Goal: Information Seeking & Learning: Check status

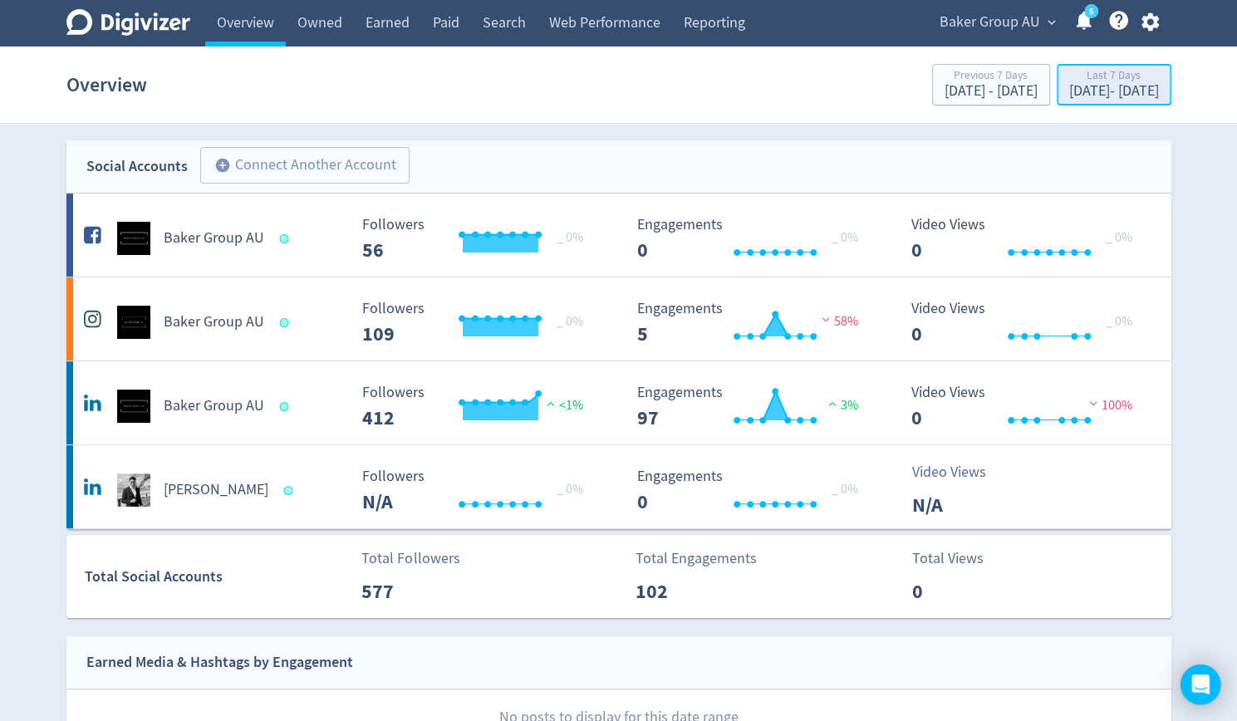
click at [1074, 75] on div "Last 7 Days" at bounding box center [1114, 77] width 90 height 14
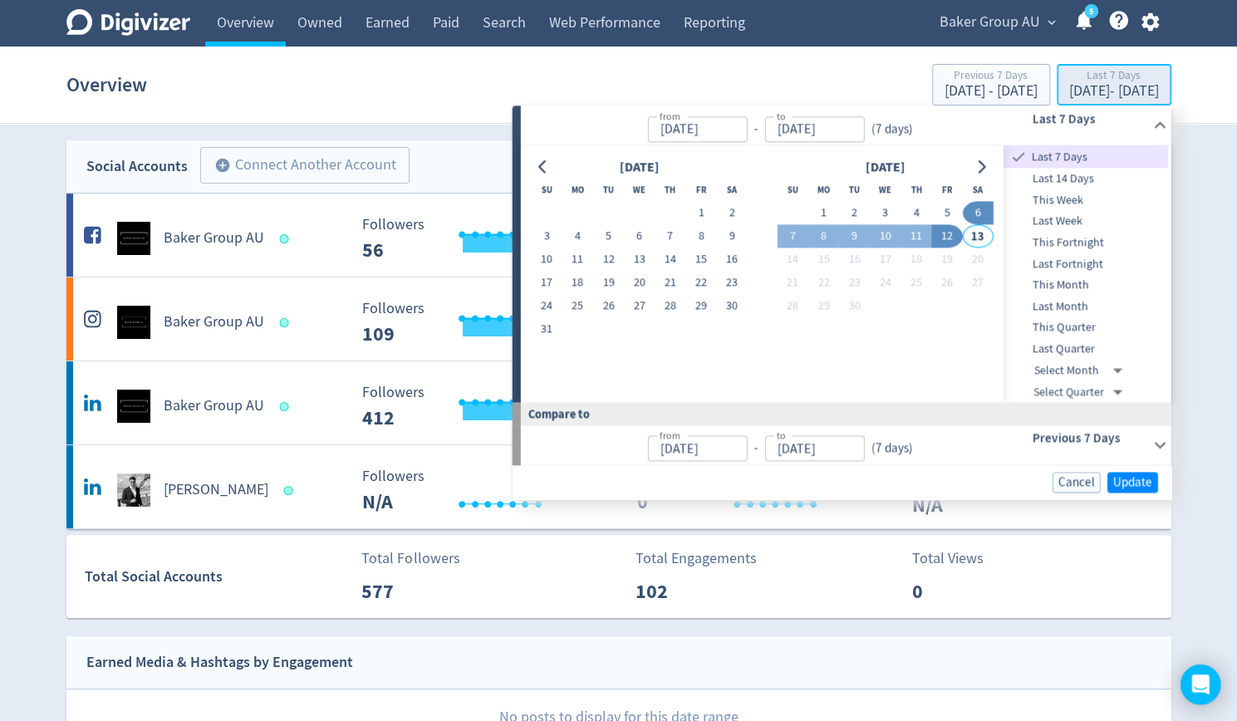
type input "[DATE]"
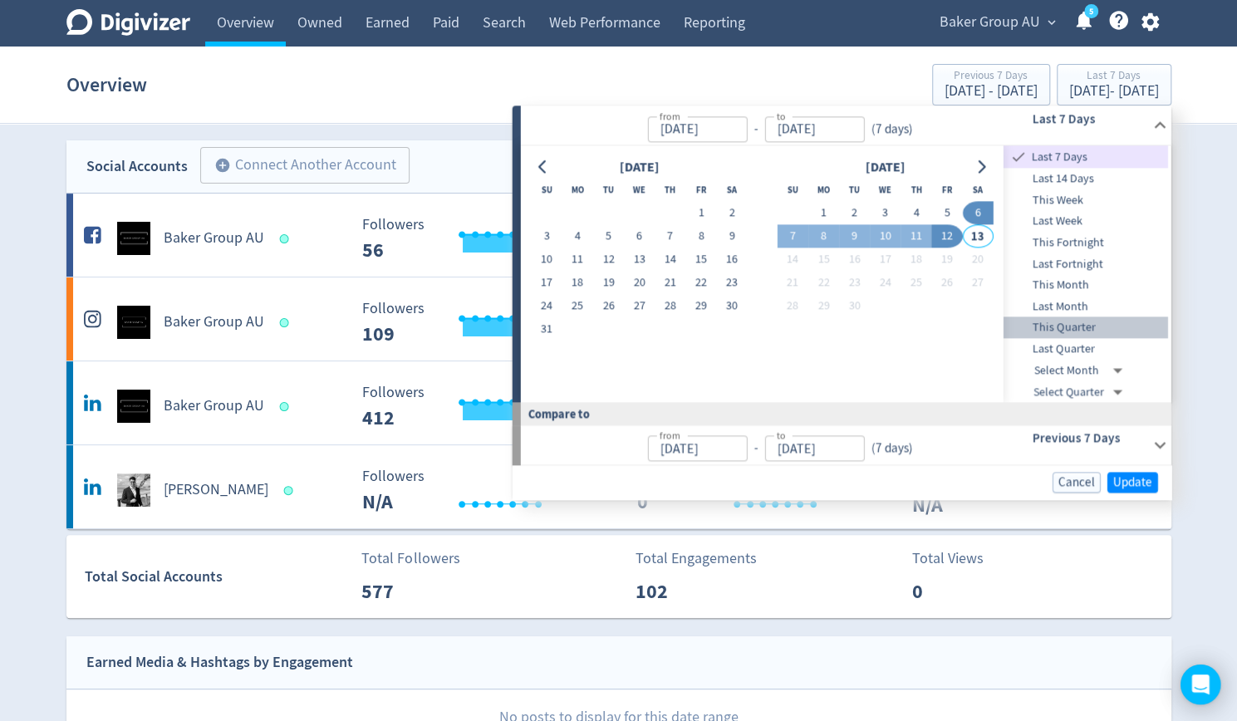
click at [1059, 327] on span "This Quarter" at bounding box center [1086, 328] width 165 height 18
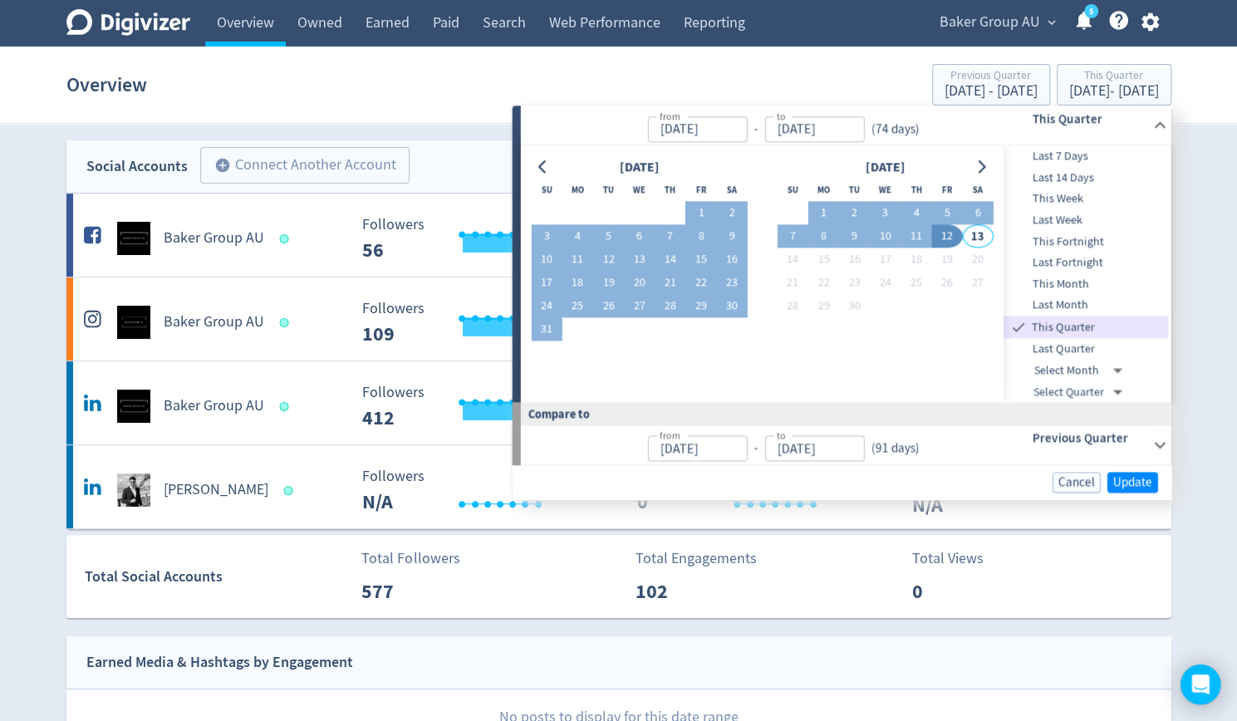
type input "[DATE]"
click at [1132, 481] on span "Update" at bounding box center [1132, 482] width 39 height 12
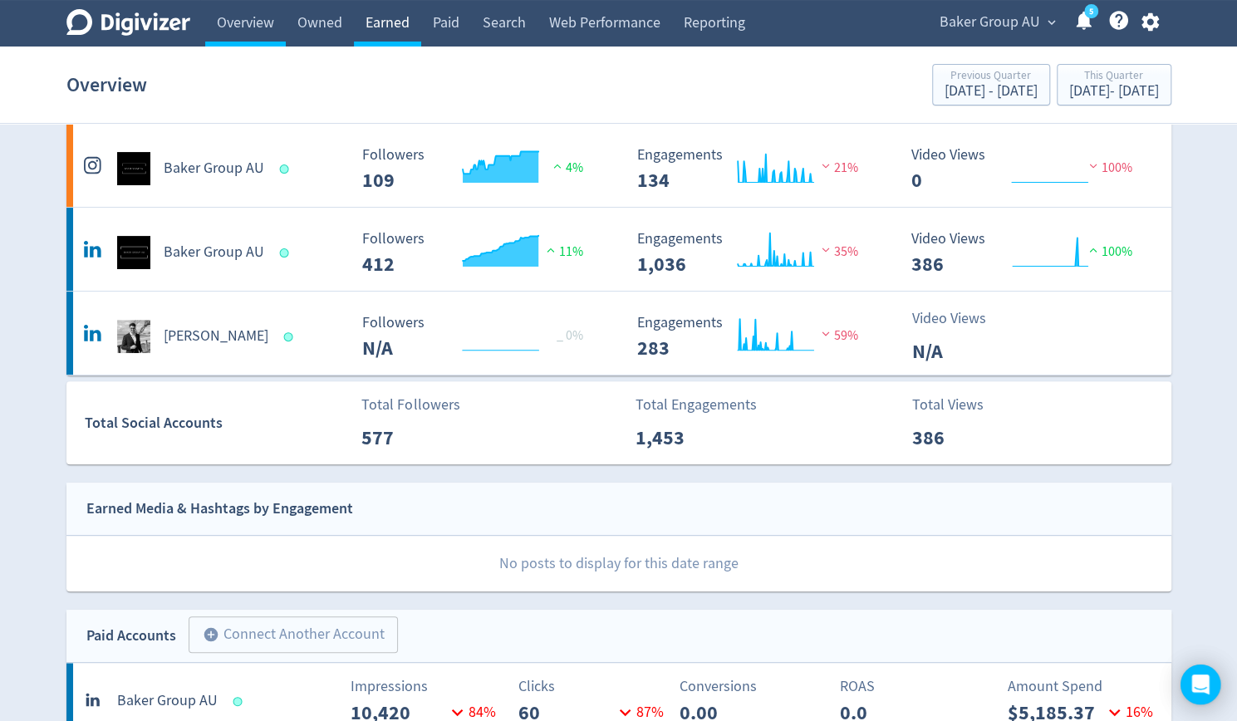
scroll to position [152, 0]
click at [317, 12] on link "Owned" at bounding box center [320, 23] width 68 height 47
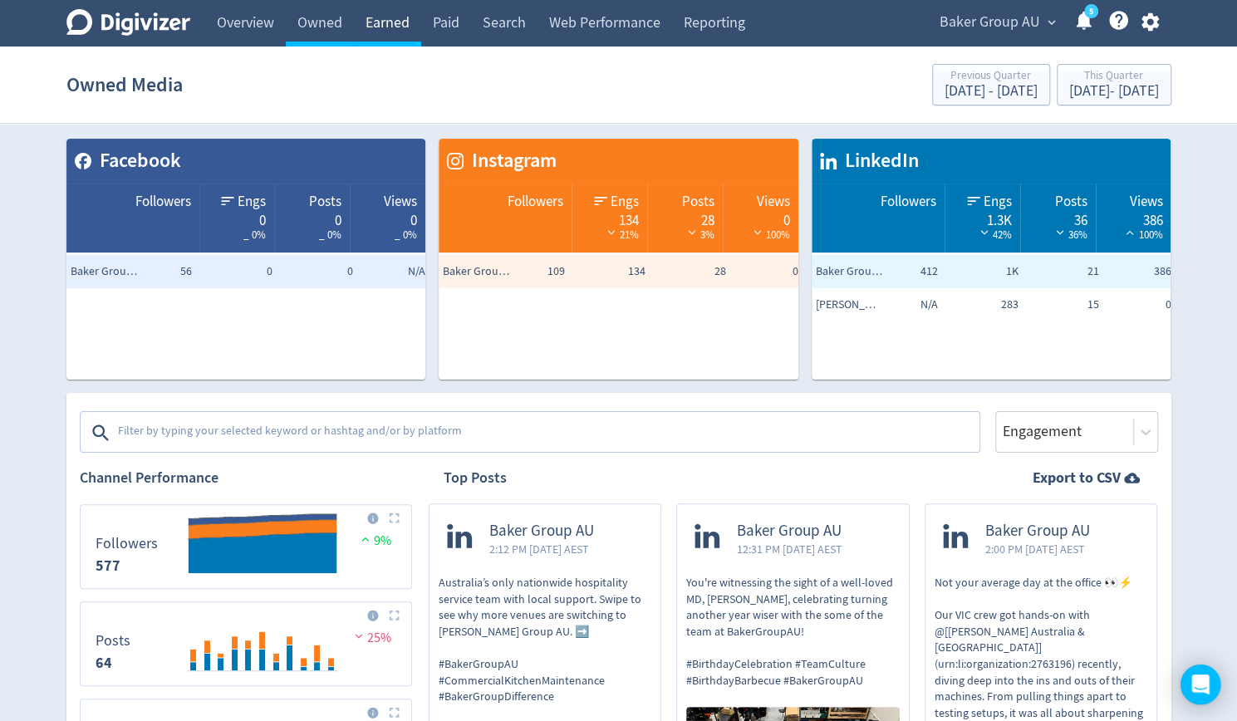
click at [392, 17] on link "Earned" at bounding box center [387, 23] width 67 height 47
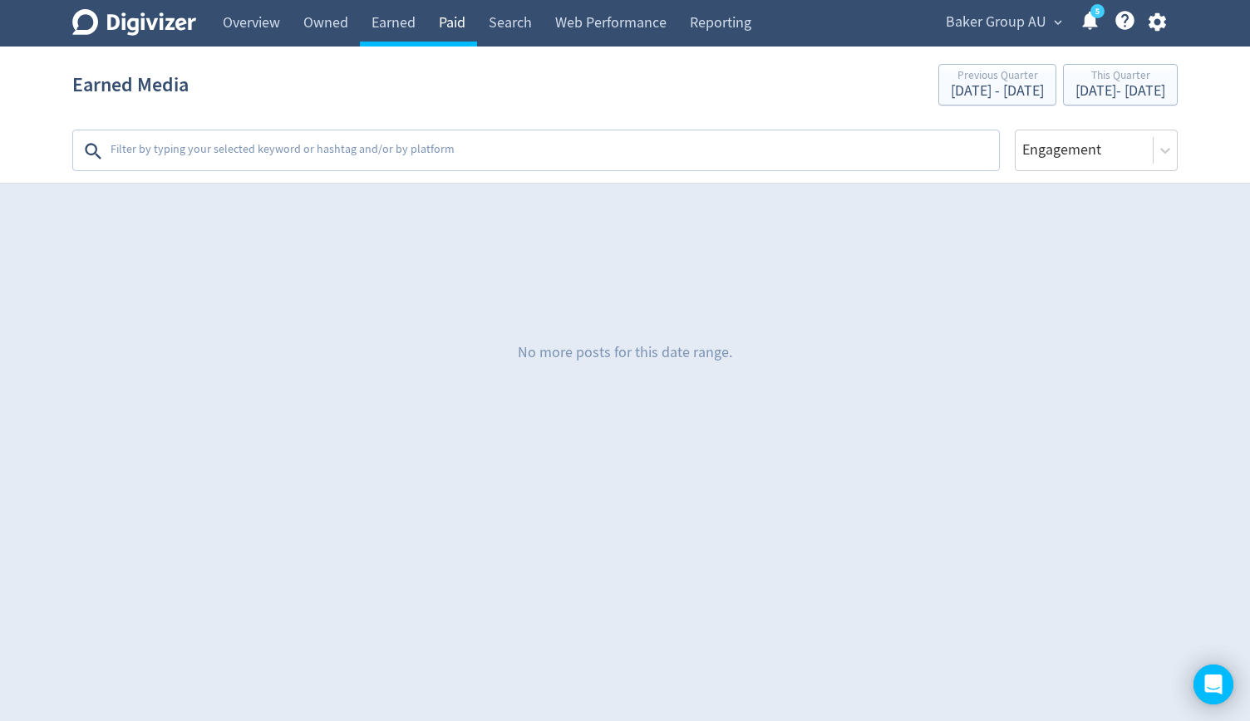
click at [459, 22] on link "Paid" at bounding box center [452, 23] width 50 height 47
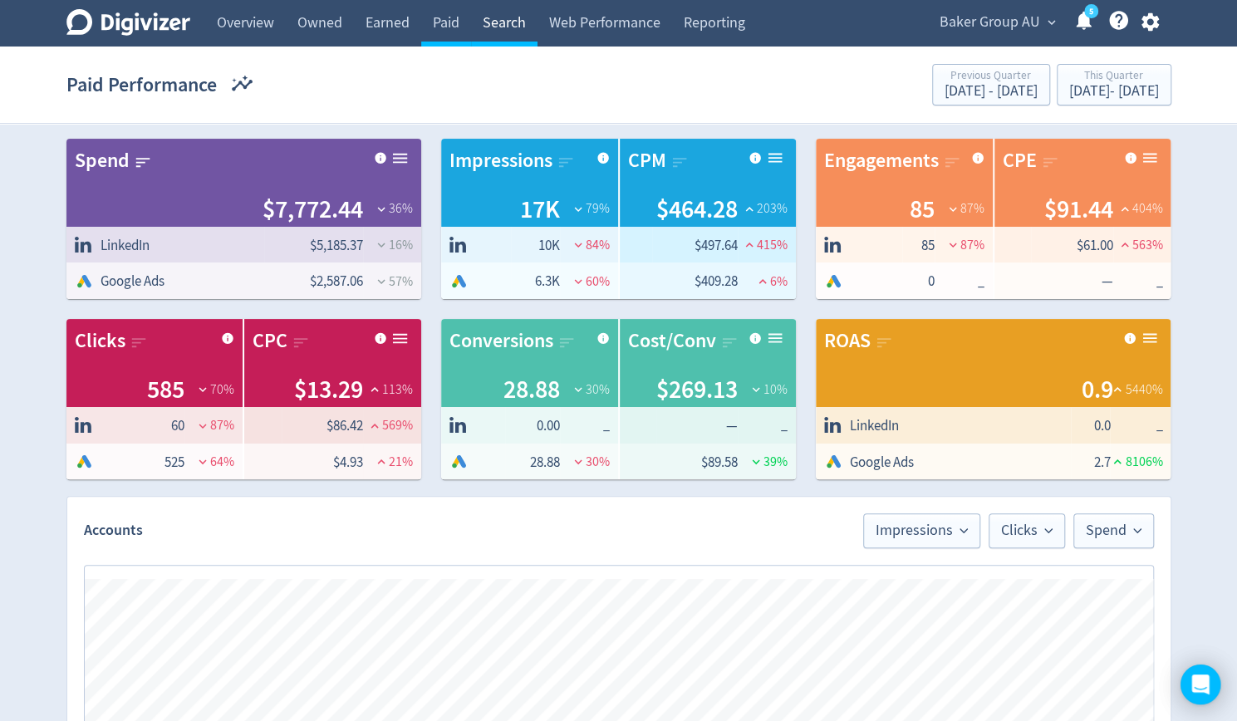
click at [512, 27] on link "Search" at bounding box center [504, 23] width 66 height 47
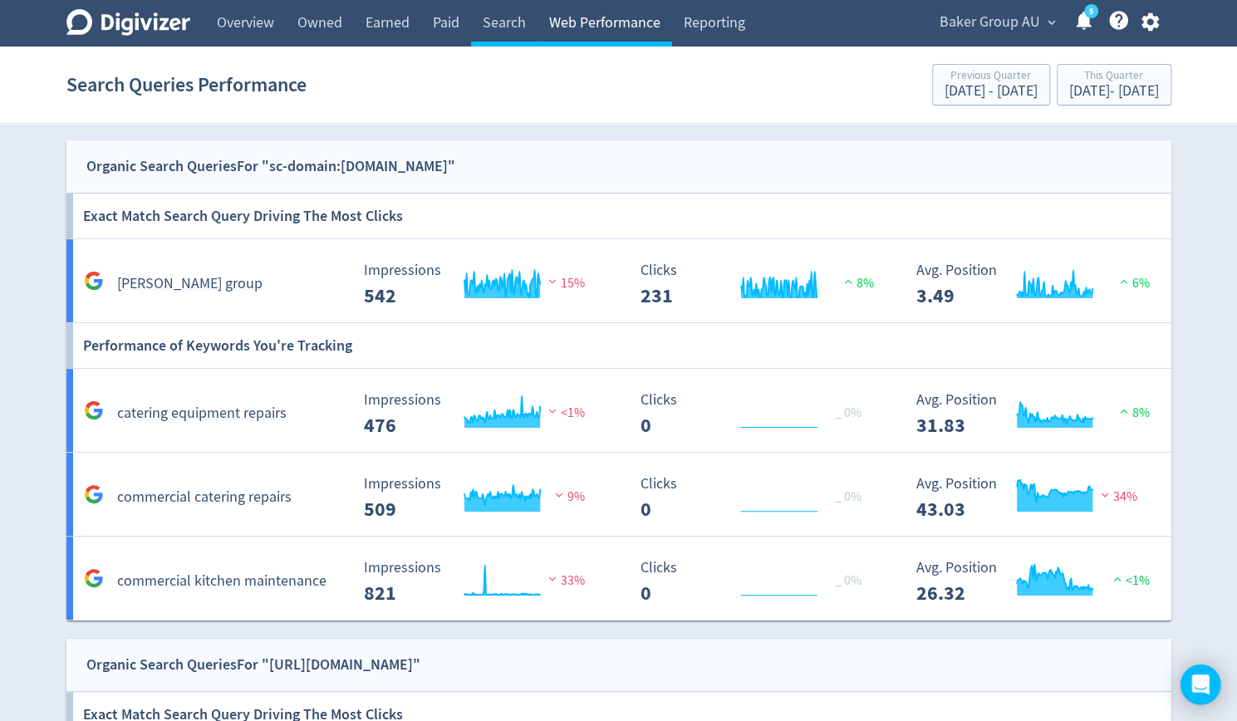
click at [587, 24] on link "Web Performance" at bounding box center [605, 23] width 135 height 47
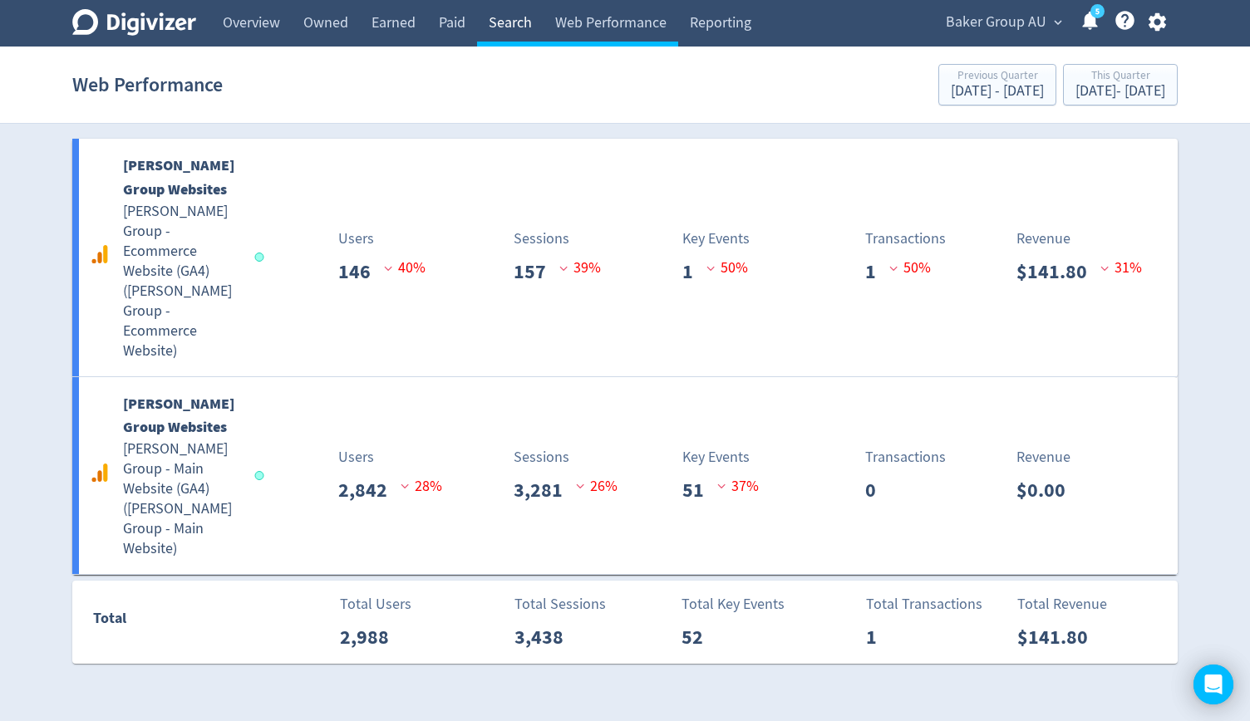
click at [518, 18] on link "Search" at bounding box center [510, 23] width 66 height 47
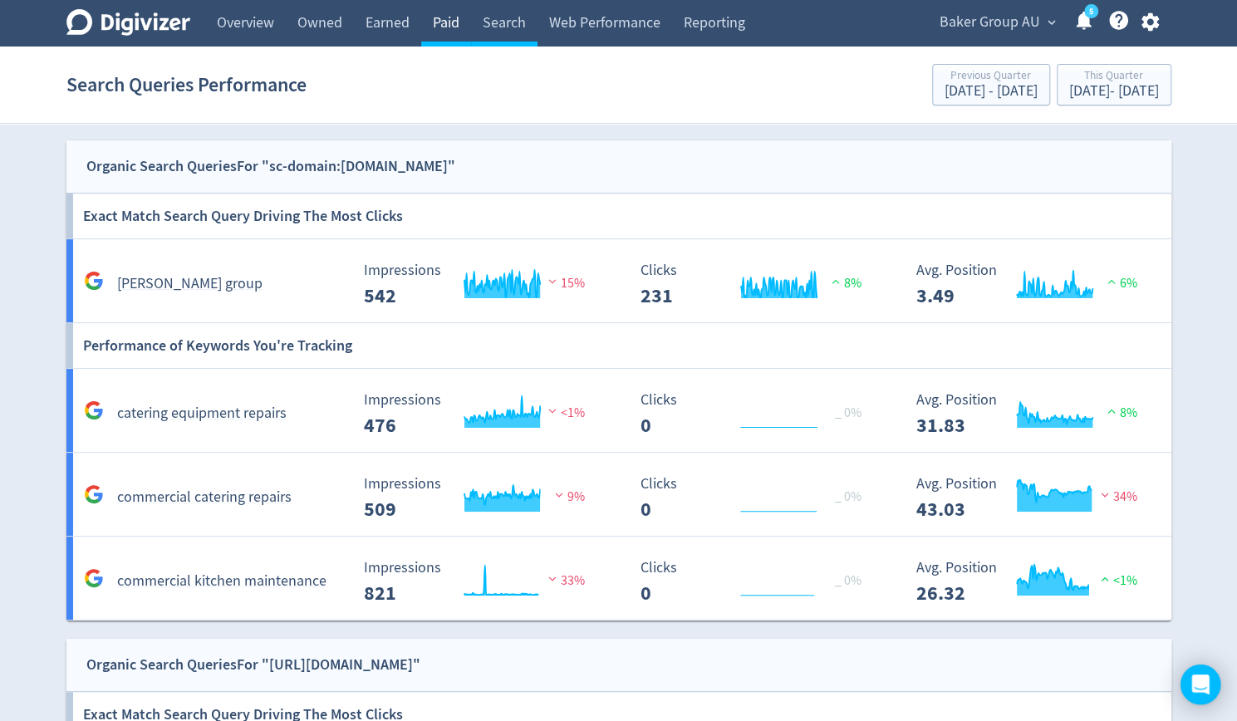
click at [455, 17] on link "Paid" at bounding box center [446, 23] width 50 height 47
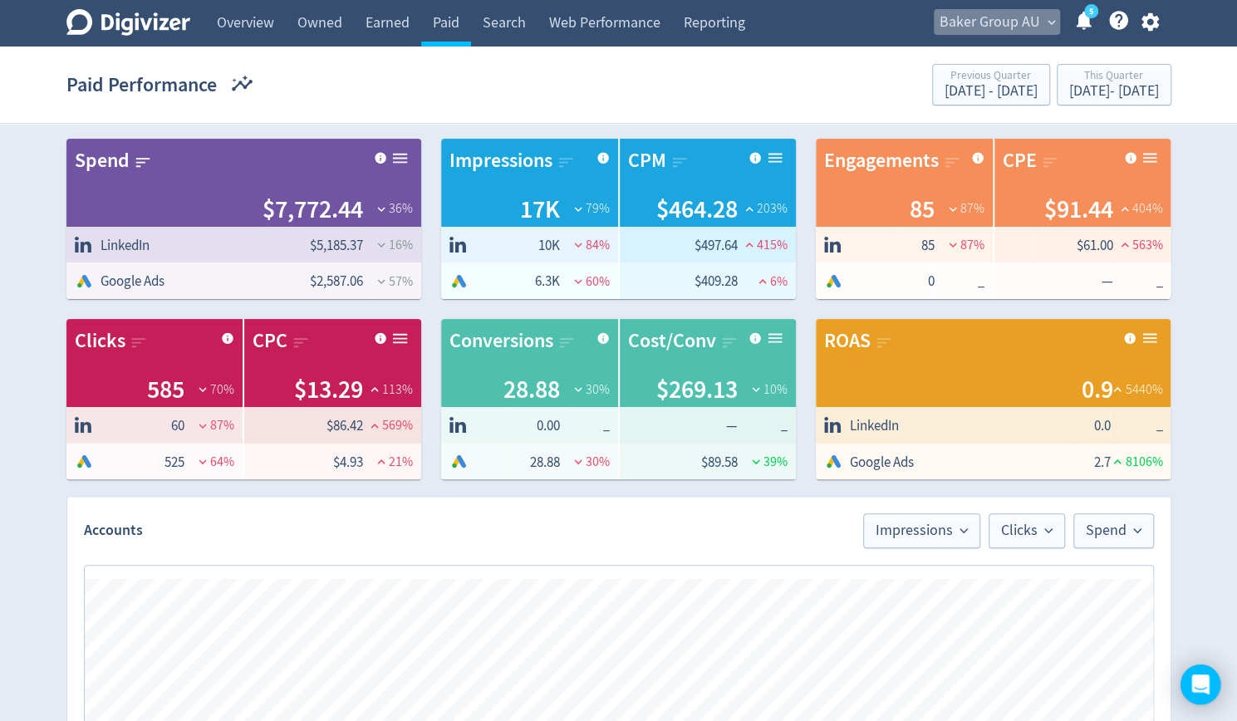
click at [1032, 17] on span "Baker Group AU" at bounding box center [990, 22] width 101 height 27
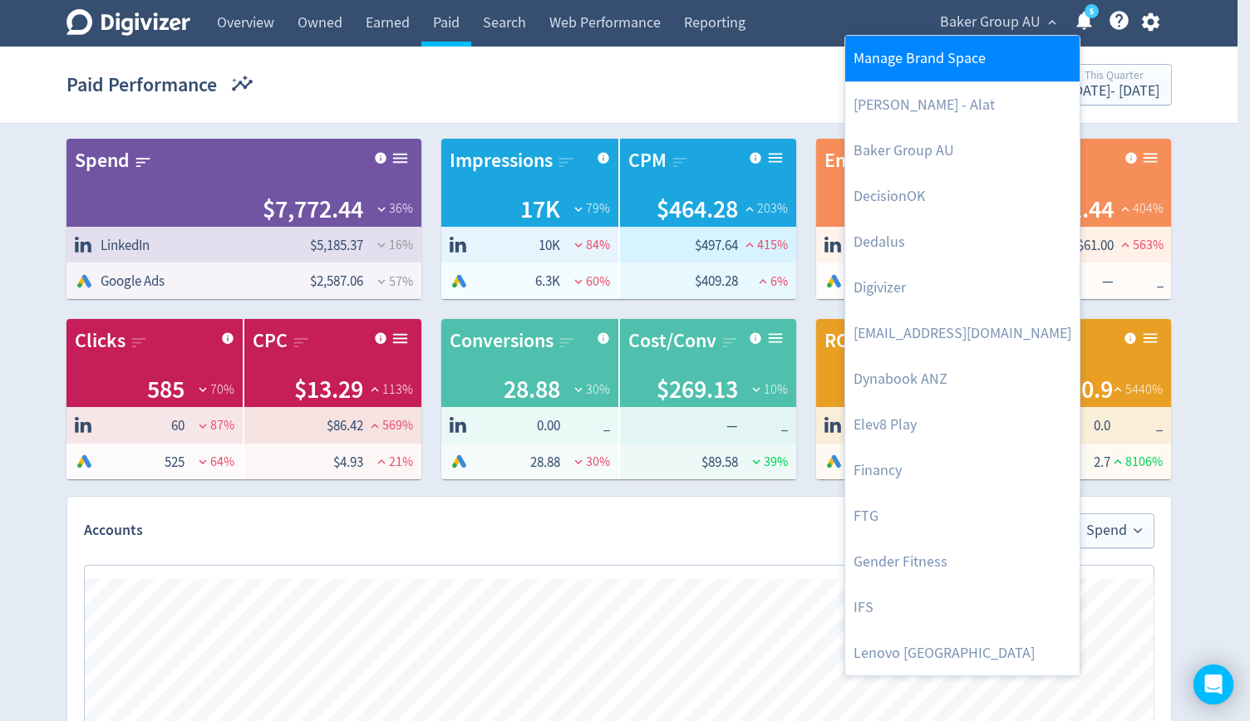
click at [998, 56] on link "Manage Brand Space" at bounding box center [962, 59] width 234 height 46
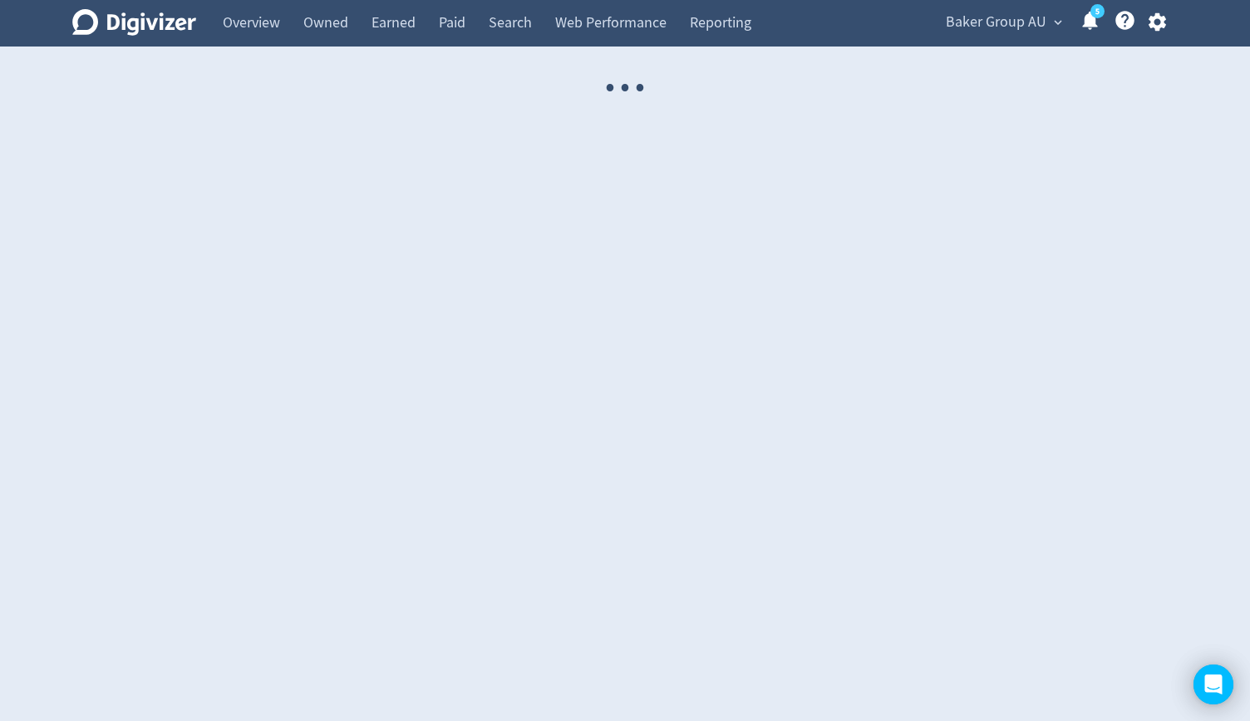
select select "USER"
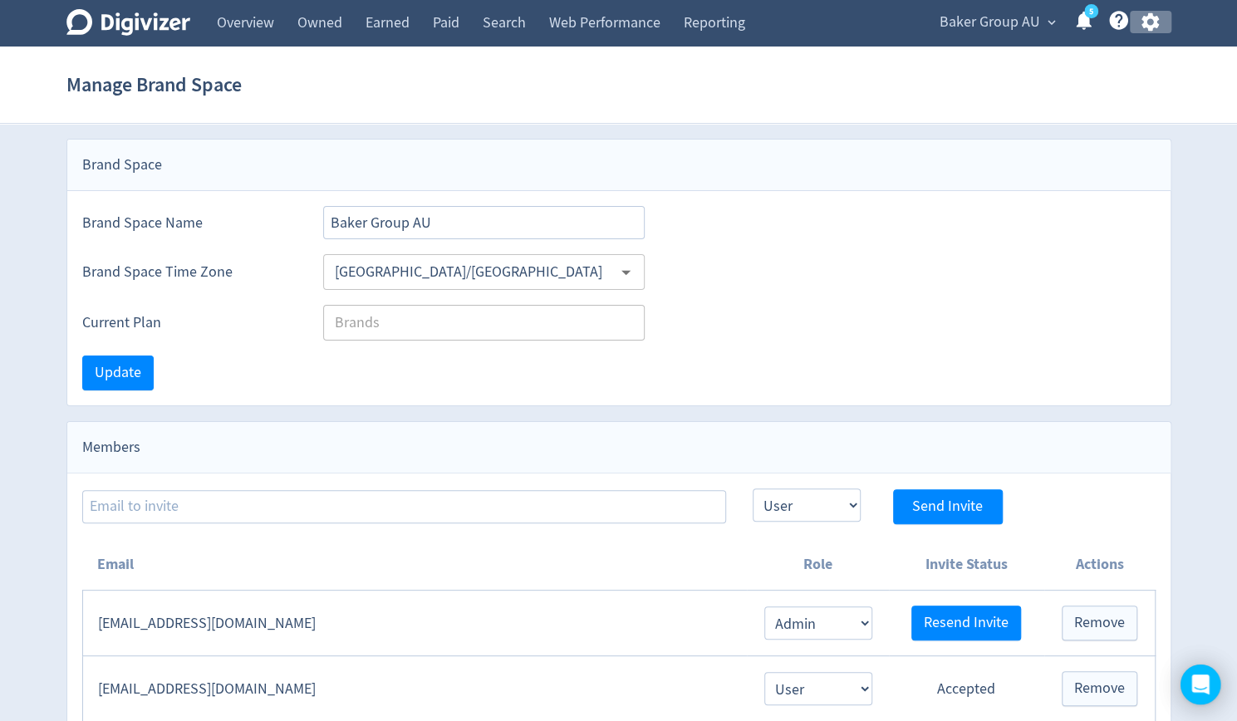
click at [1150, 22] on icon "button" at bounding box center [1150, 22] width 22 height 22
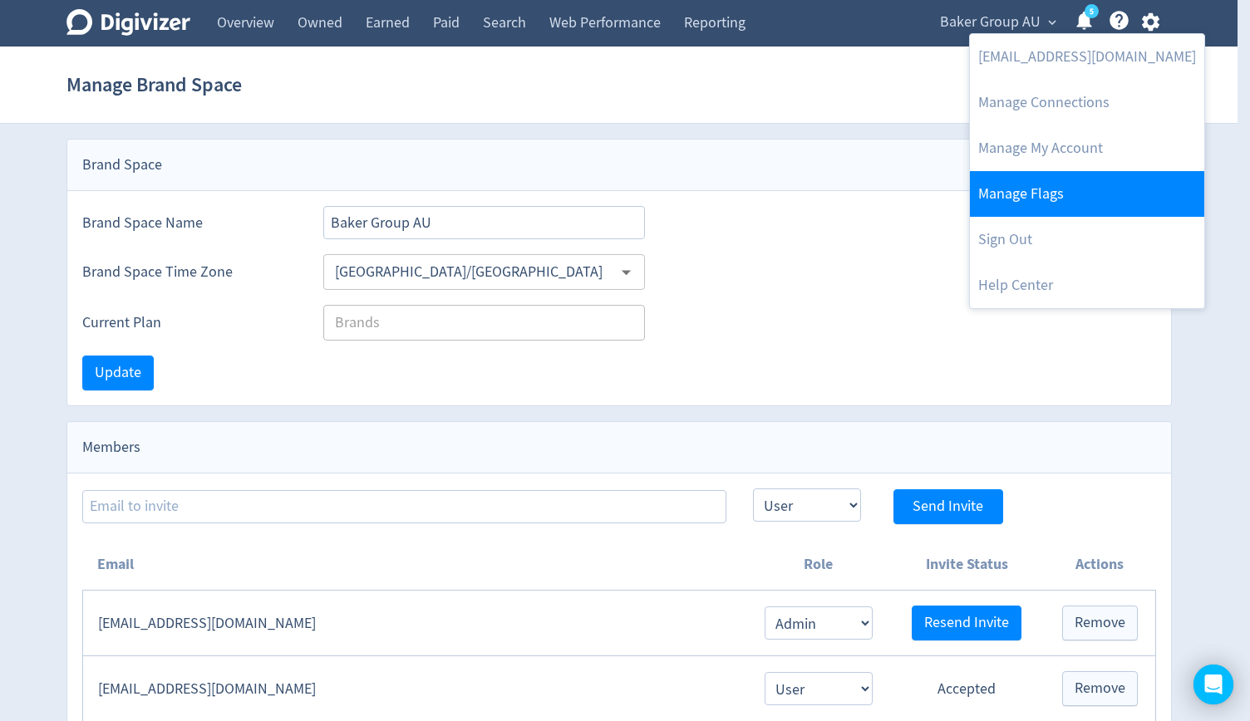
click at [1033, 205] on link "Manage Flags" at bounding box center [1087, 194] width 234 height 46
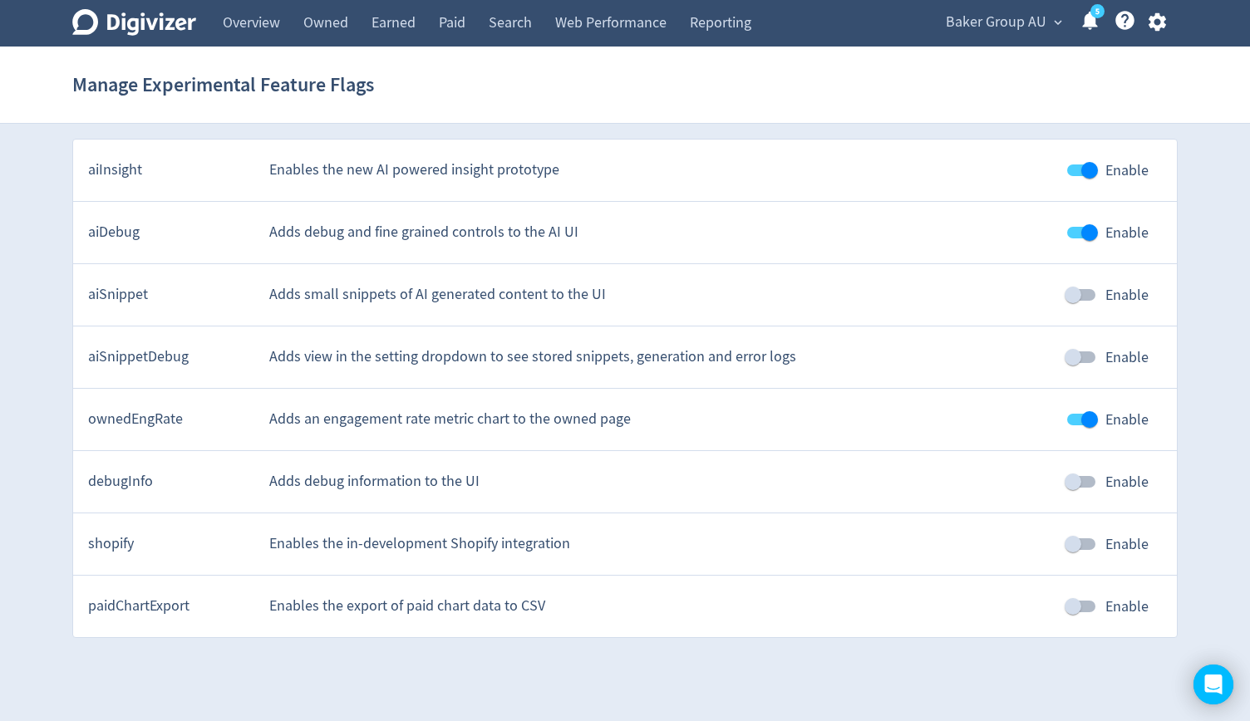
click at [1069, 295] on input "Enable" at bounding box center [1072, 295] width 95 height 32
checkbox input "true"
click at [255, 12] on link "Overview" at bounding box center [251, 23] width 81 height 47
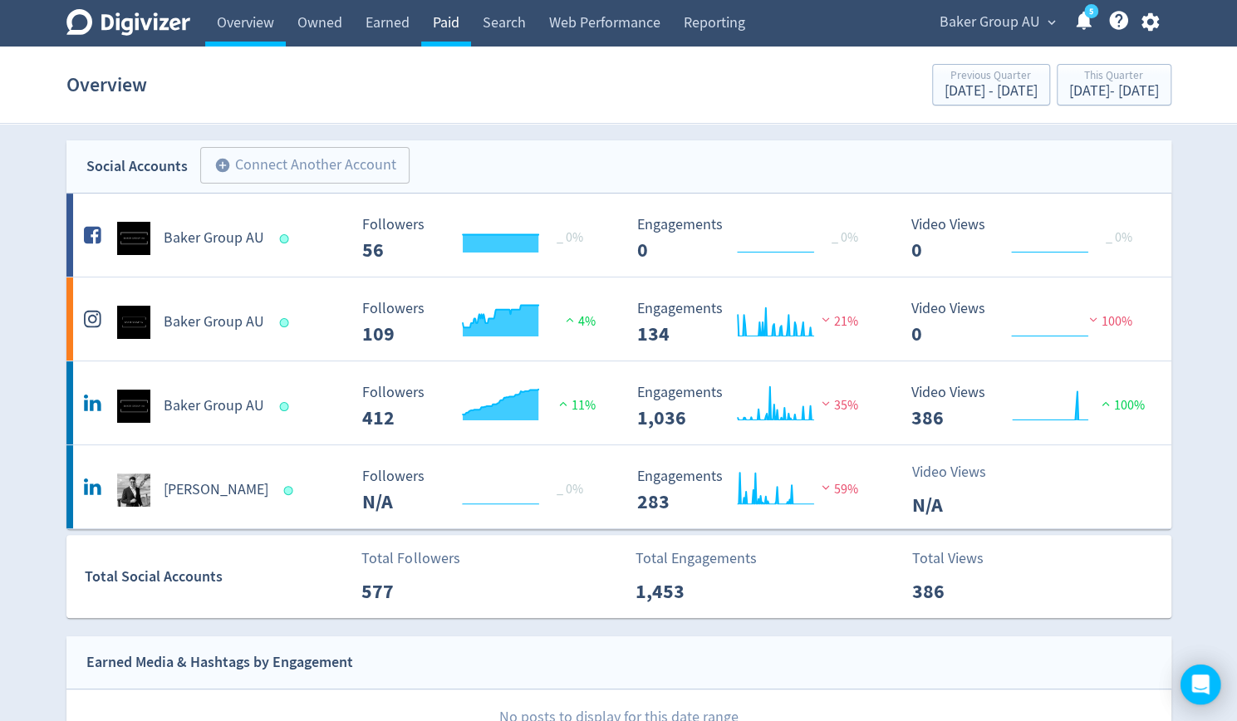
click at [452, 27] on link "Paid" at bounding box center [446, 23] width 50 height 47
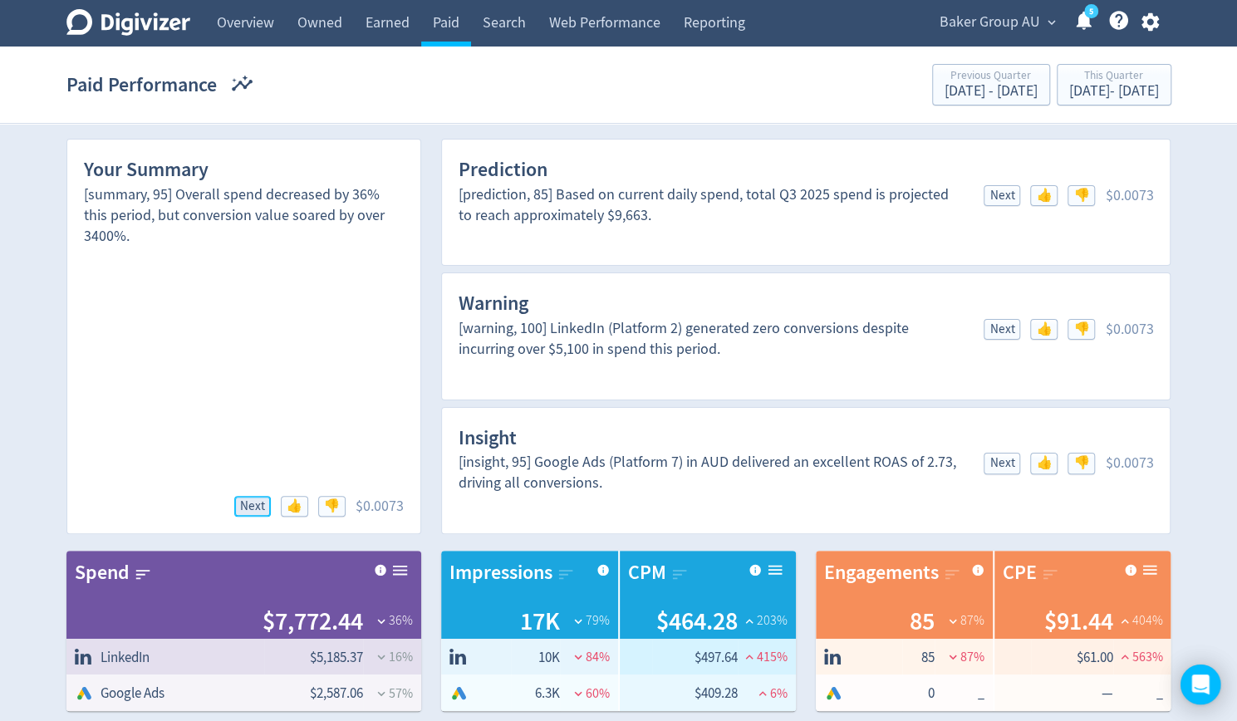
click at [256, 506] on span "Next" at bounding box center [252, 506] width 25 height 12
click at [996, 199] on span "Next" at bounding box center [1002, 195] width 25 height 12
click at [1005, 326] on span "Next" at bounding box center [1002, 329] width 25 height 12
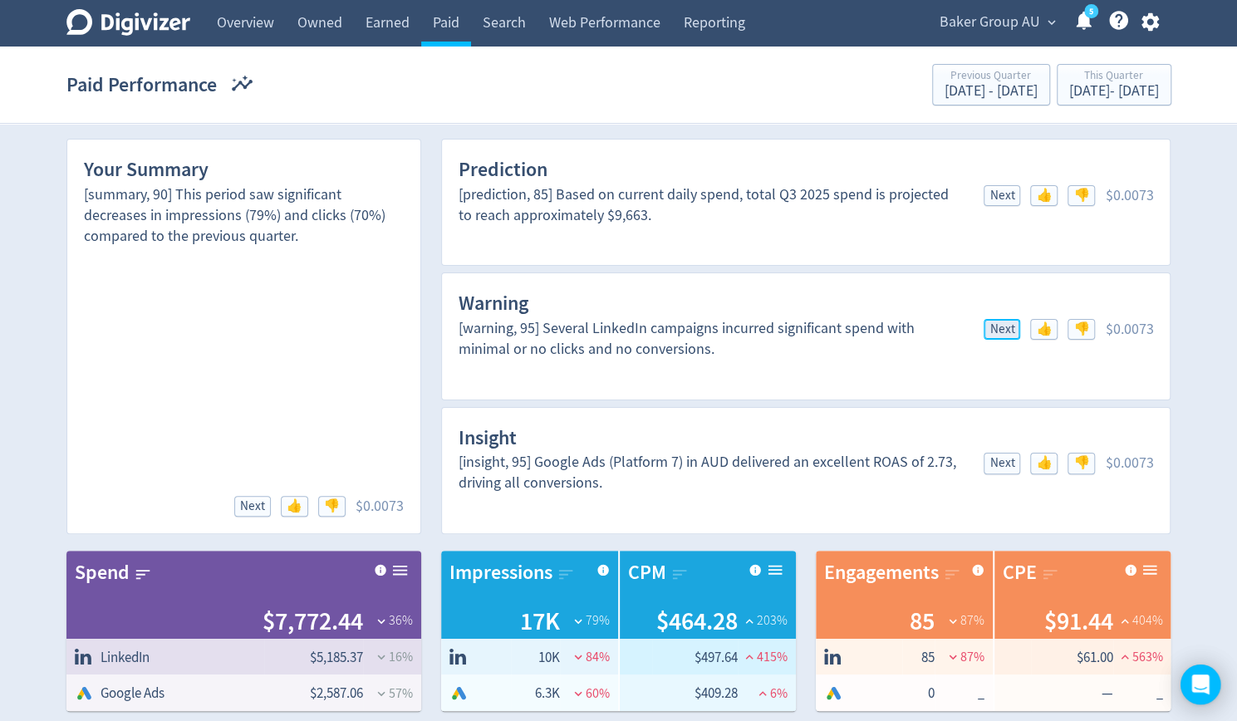
click at [1005, 326] on span "Next" at bounding box center [1002, 329] width 25 height 12
click at [1003, 458] on span "Next" at bounding box center [1002, 463] width 25 height 12
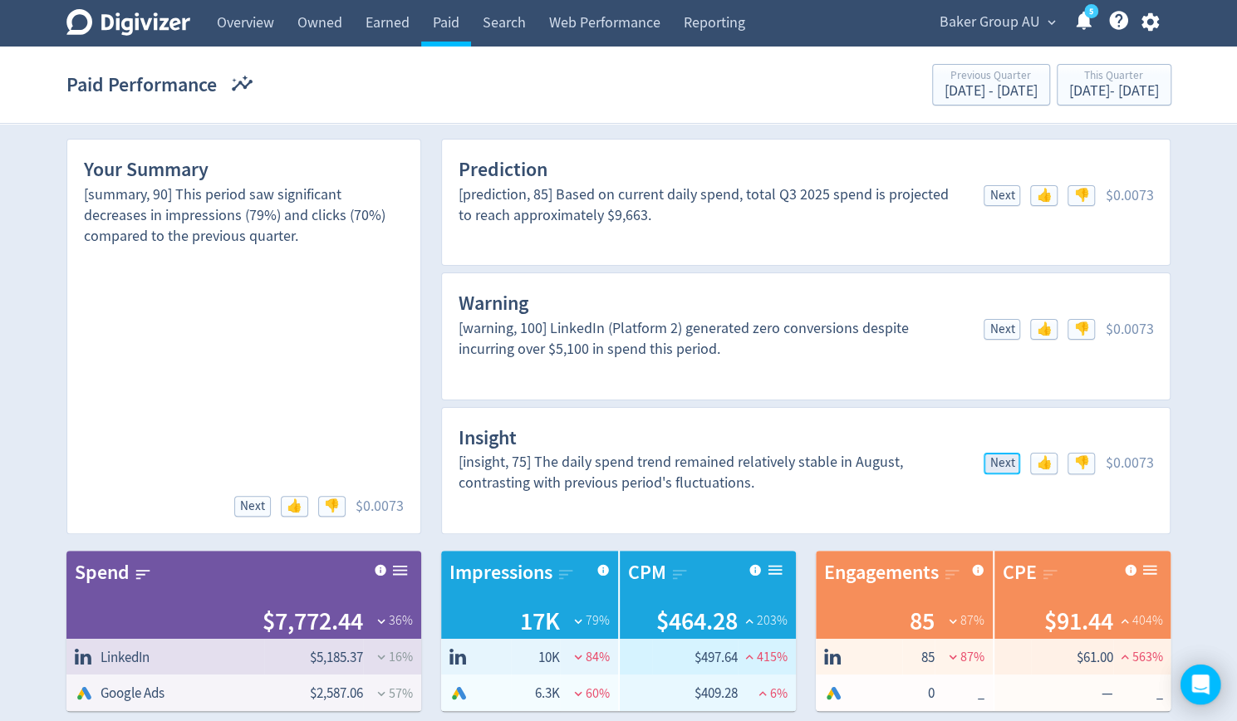
click at [1003, 458] on span "Next" at bounding box center [1002, 463] width 25 height 12
click at [517, 14] on link "Search" at bounding box center [504, 23] width 66 height 47
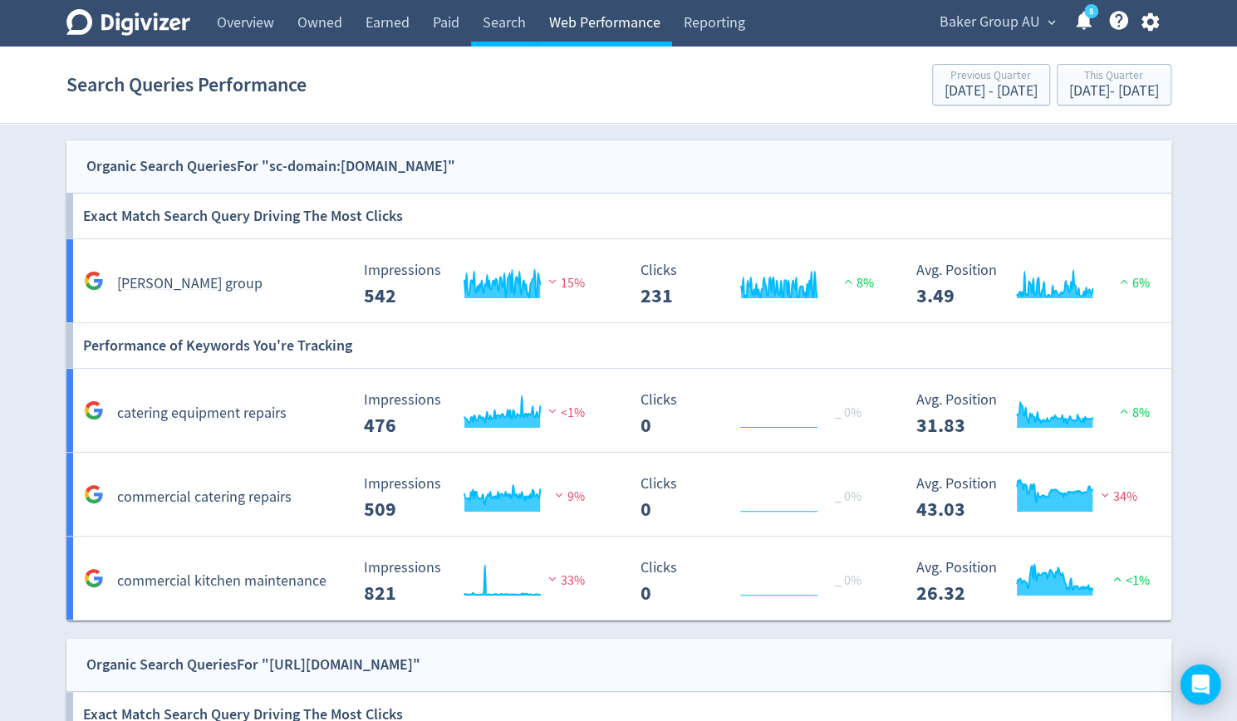
click at [592, 16] on link "Web Performance" at bounding box center [605, 23] width 135 height 47
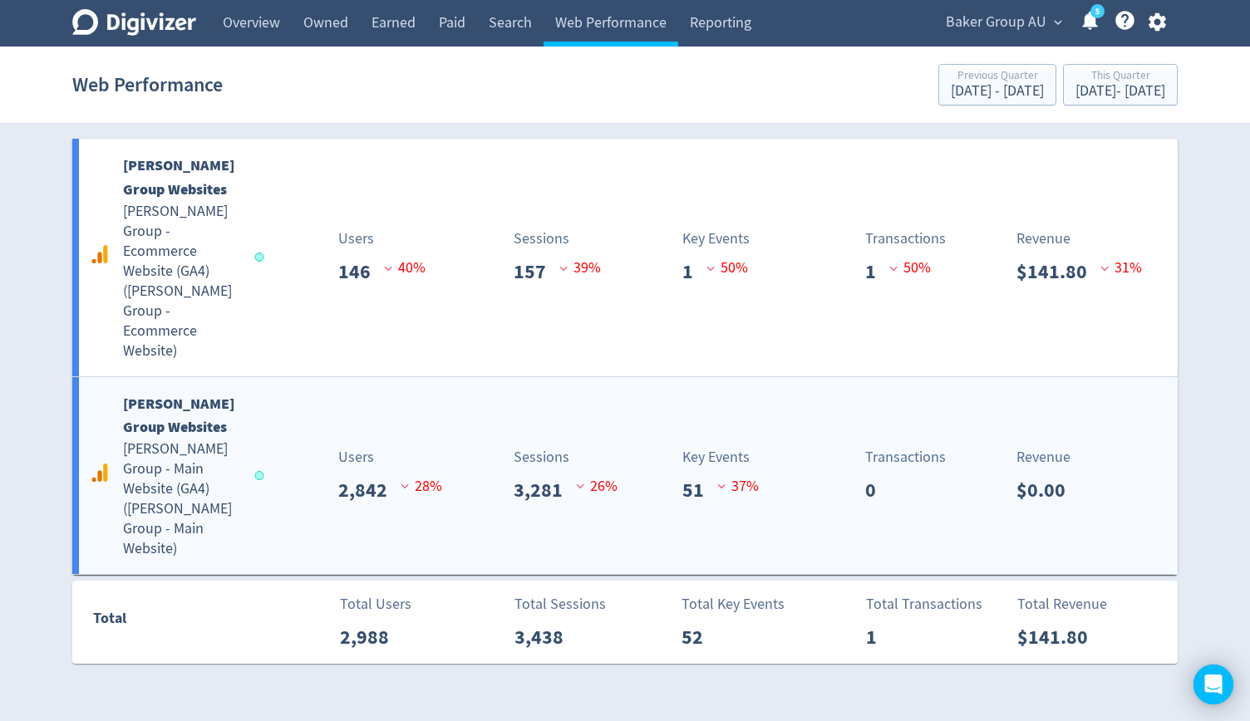
click at [182, 440] on h5 "[PERSON_NAME] Group - Main Website (GA4) ( [PERSON_NAME] Group - Main Website )" at bounding box center [181, 500] width 116 height 120
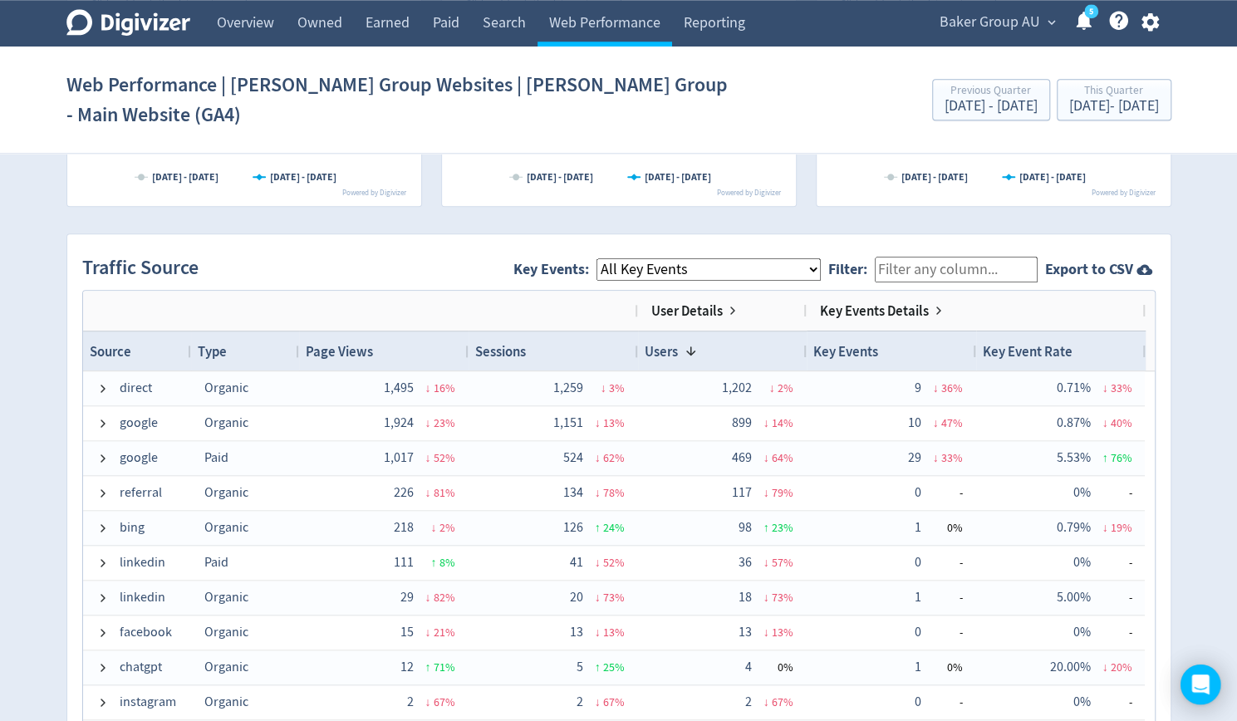
scroll to position [1124, 0]
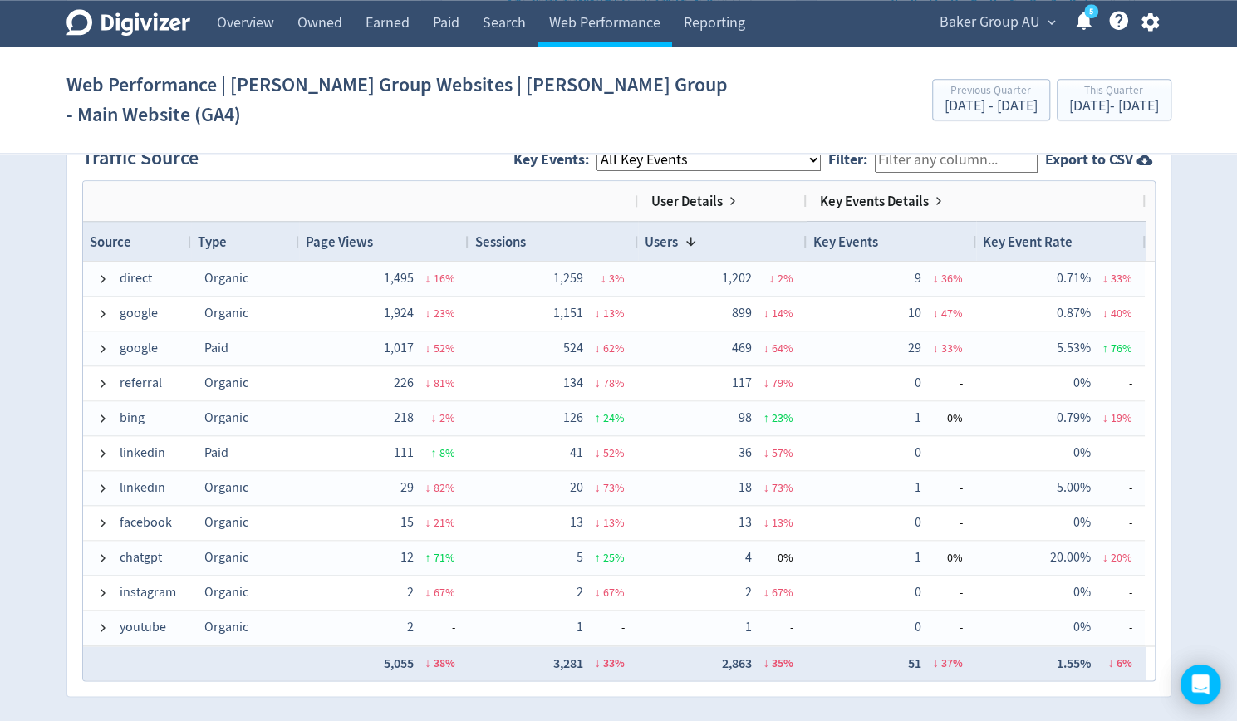
click at [1231, 506] on div "Digivizer Logo [PERSON_NAME] Logo Overview Owned Earned Paid Search Web Perform…" at bounding box center [618, 101] width 1237 height 2451
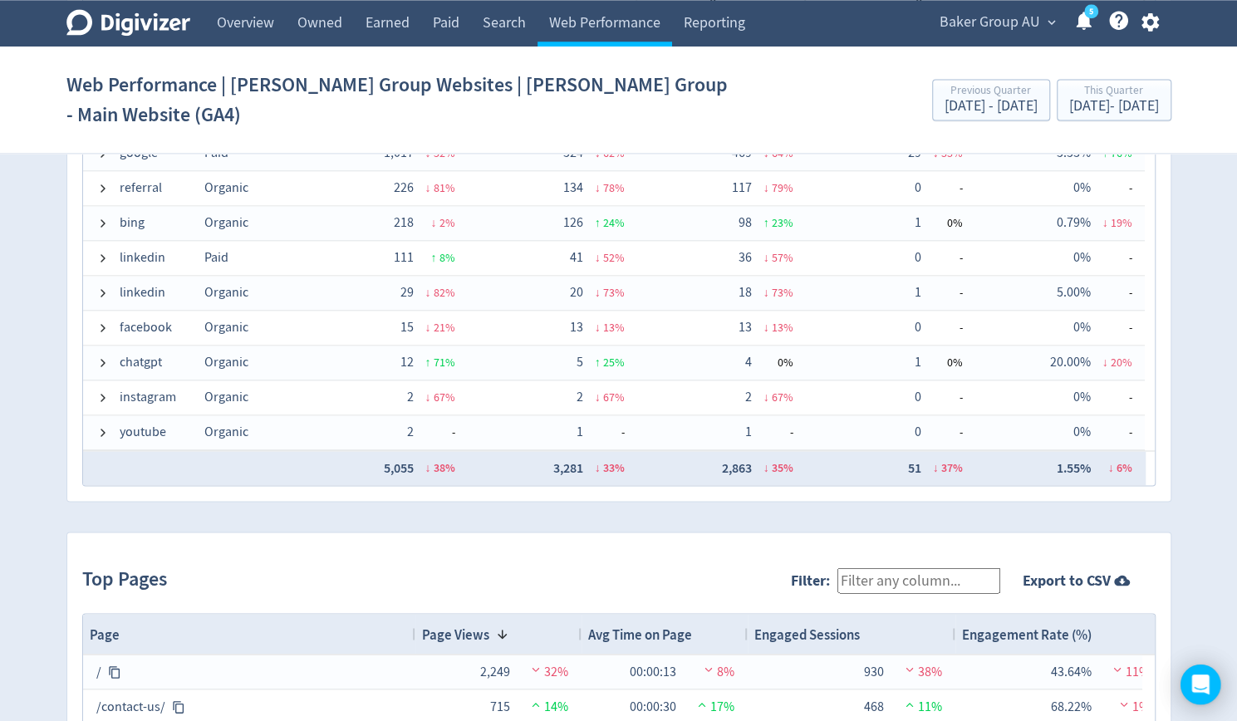
scroll to position [1315, 0]
